Goal: Navigation & Orientation: Find specific page/section

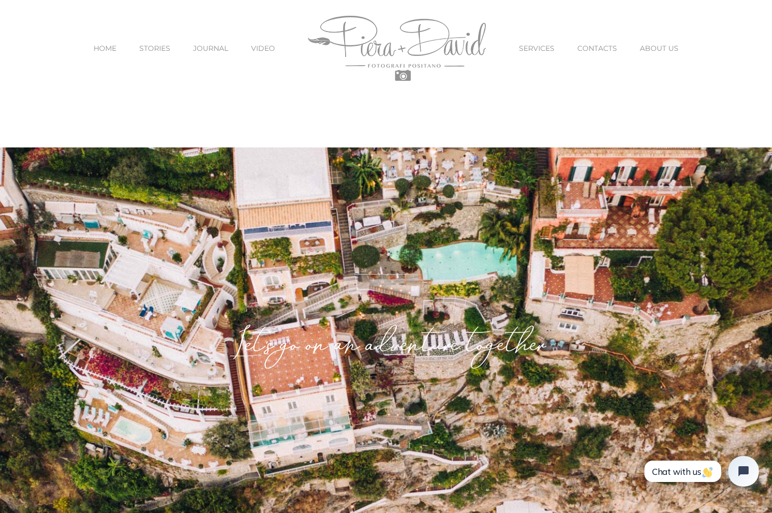
click at [532, 50] on span "SERVICES" at bounding box center [537, 48] width 36 height 7
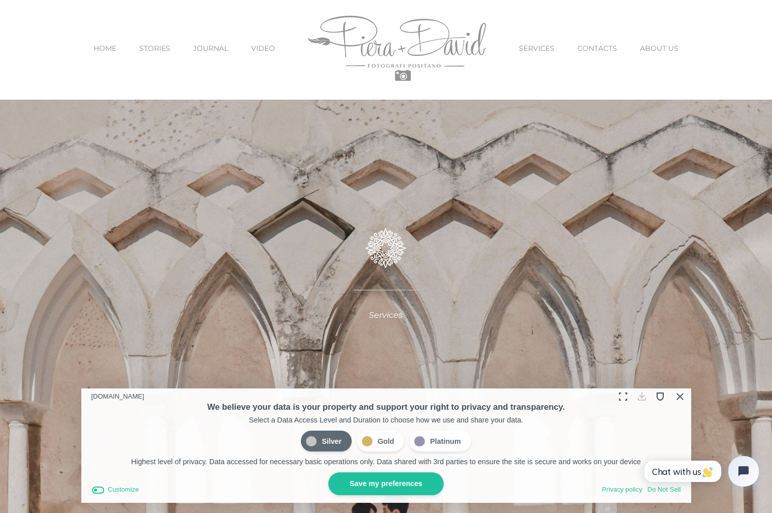
scroll to position [51, 0]
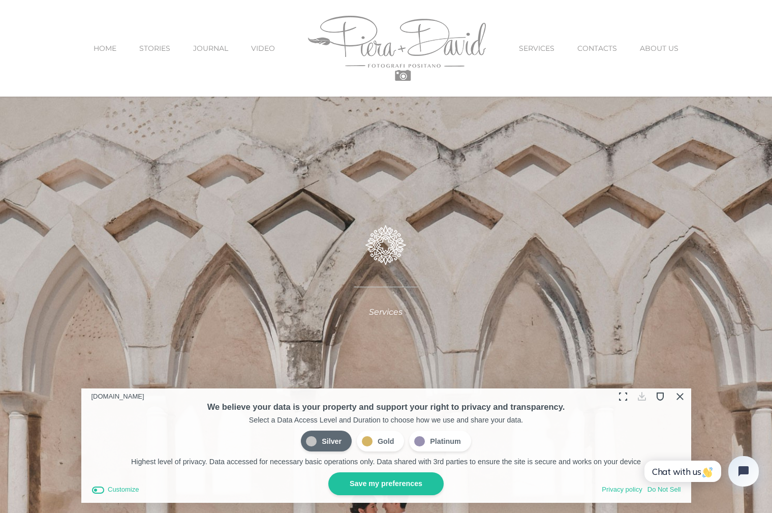
click at [682, 397] on button "Close Cookie Compliance" at bounding box center [680, 396] width 16 height 16
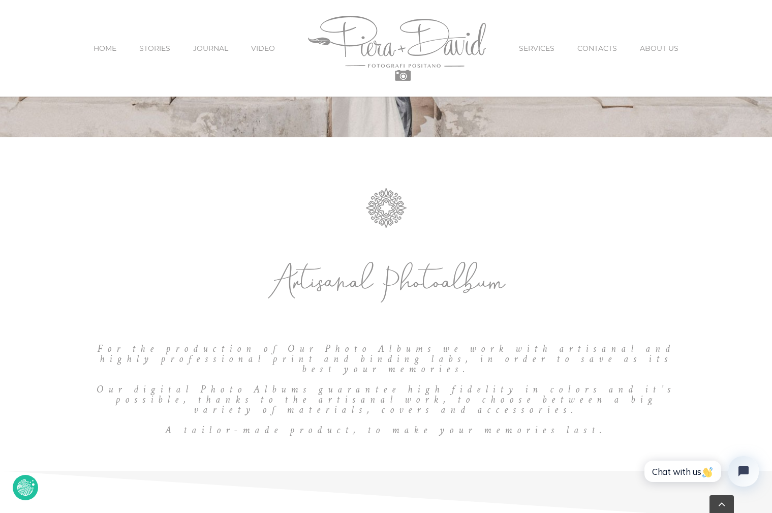
scroll to position [434, 0]
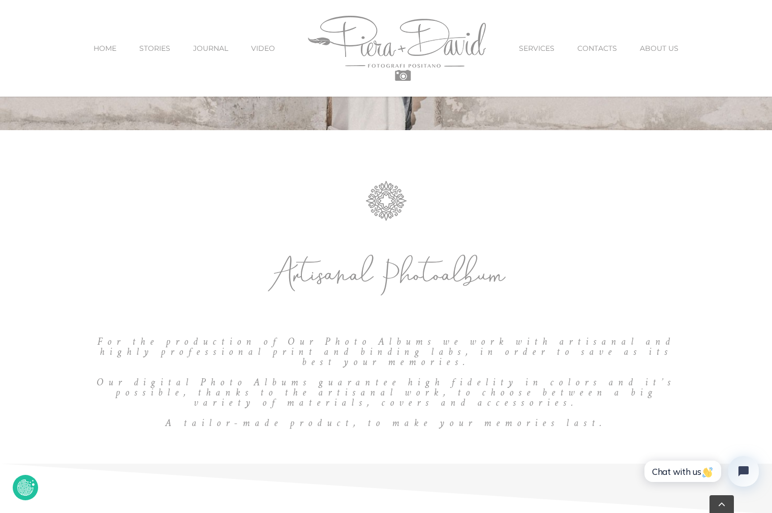
click at [371, 346] on h6 "For the production of Our Photo Albums we work with artisanal and highly profes…" at bounding box center [386, 352] width 595 height 31
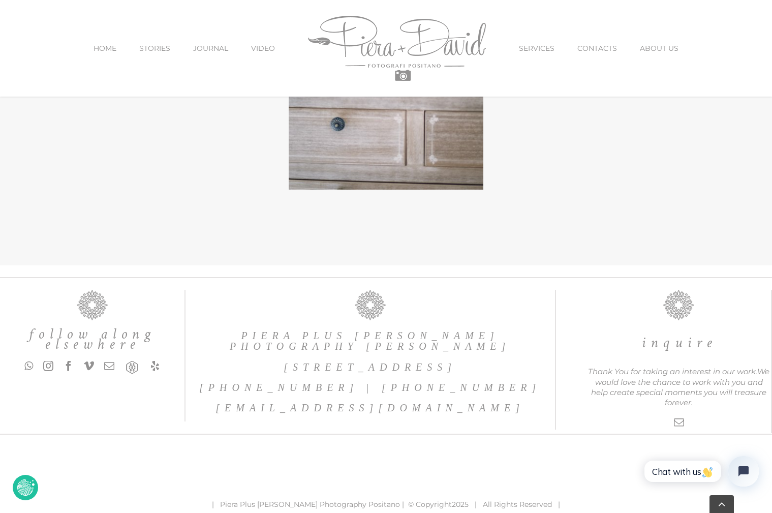
scroll to position [3293, 0]
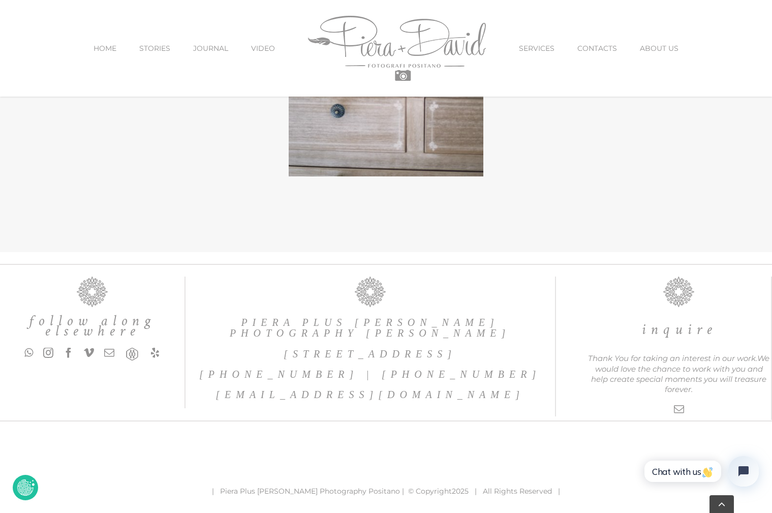
click at [660, 303] on h6 at bounding box center [679, 292] width 185 height 30
click at [671, 325] on h6 "inquire" at bounding box center [679, 329] width 185 height 15
click at [672, 333] on h6 "inquire" at bounding box center [679, 329] width 185 height 15
click at [682, 291] on img at bounding box center [679, 292] width 31 height 30
click at [108, 46] on span "HOME" at bounding box center [105, 48] width 23 height 7
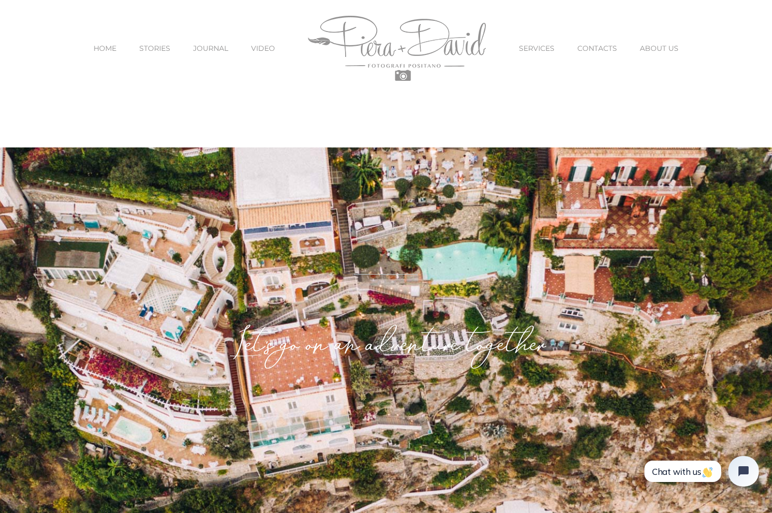
click at [155, 46] on span "STORIES" at bounding box center [154, 48] width 31 height 7
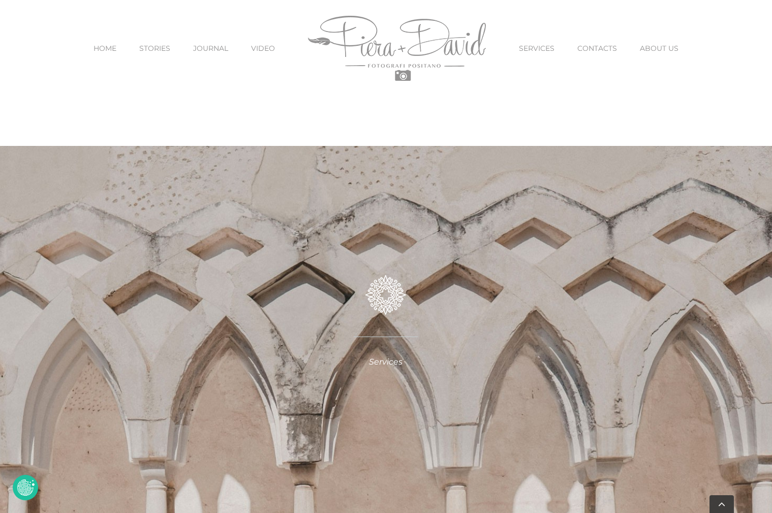
scroll to position [2400, 0]
